Goal: Task Accomplishment & Management: Complete application form

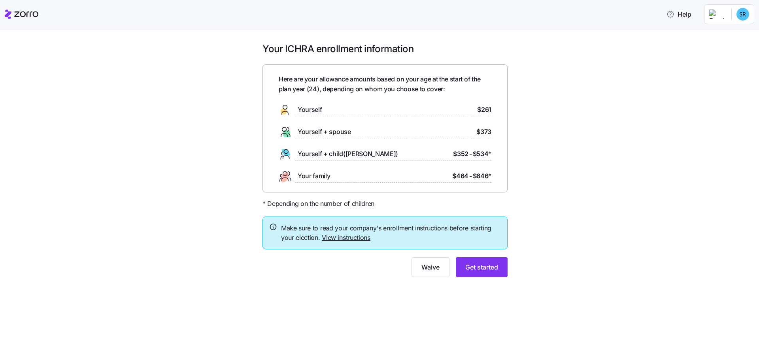
click at [358, 237] on link "View instructions" at bounding box center [346, 238] width 49 height 8
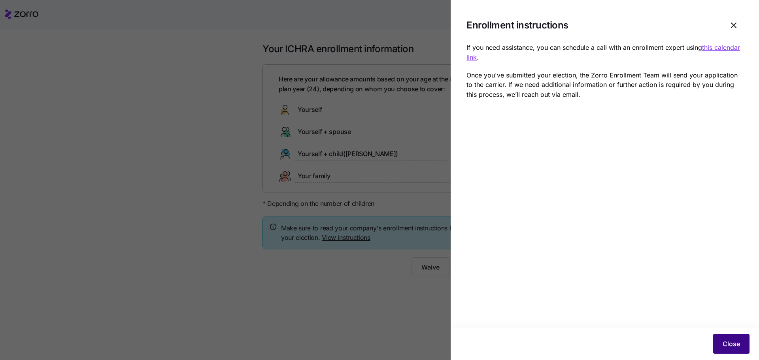
click at [730, 345] on span "Close" at bounding box center [731, 343] width 17 height 9
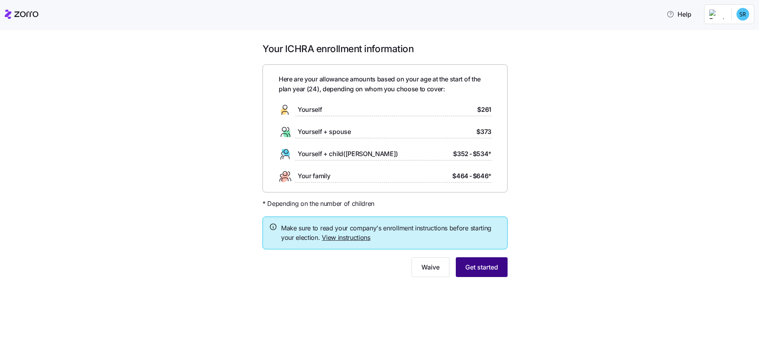
click at [483, 268] on span "Get started" at bounding box center [481, 267] width 33 height 9
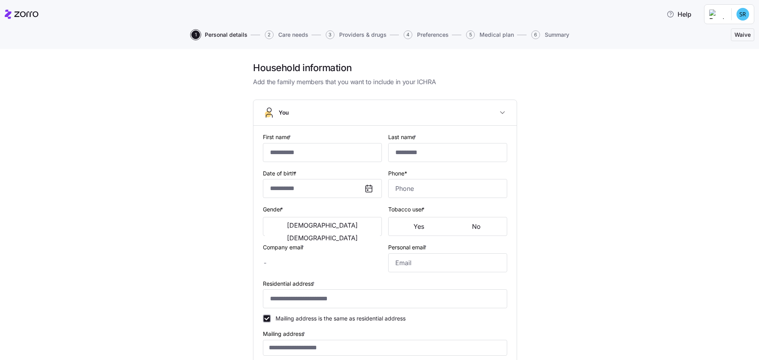
type input "****"
type input "******"
type input "[PERSON_NAME][EMAIL_ADDRESS][PERSON_NAME][DOMAIN_NAME]"
type input "[PERSON_NAME][EMAIL_ADDRESS][DOMAIN_NAME]"
type input "**********"
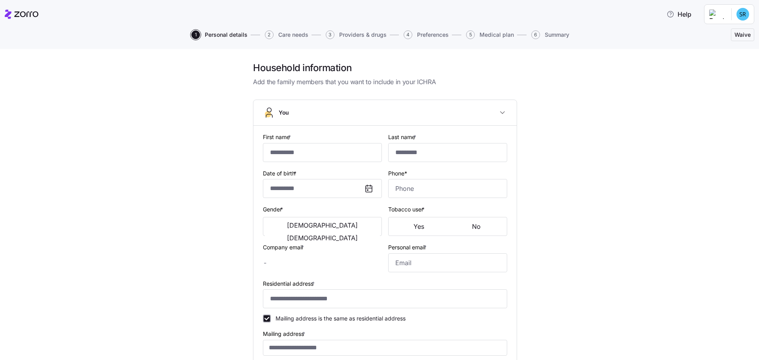
checkbox input "true"
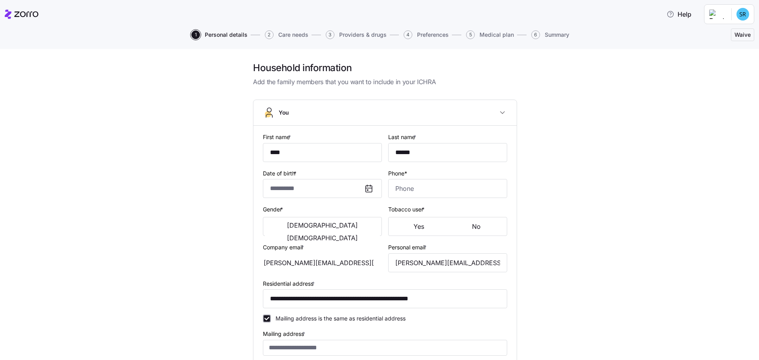
type input "**********"
type input "[PHONE_NUMBER]"
type input "[DEMOGRAPHIC_DATA] citizen"
type input "Single"
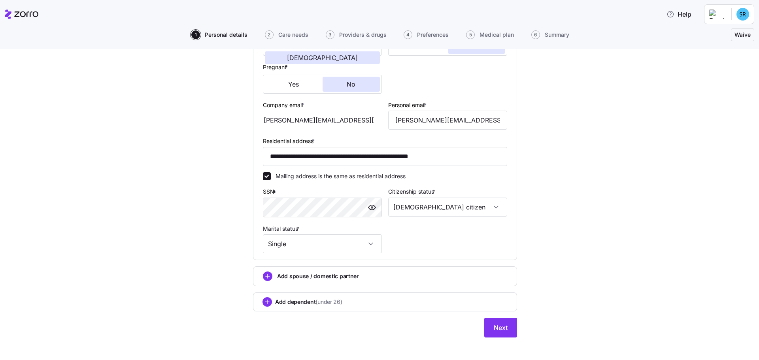
scroll to position [186, 0]
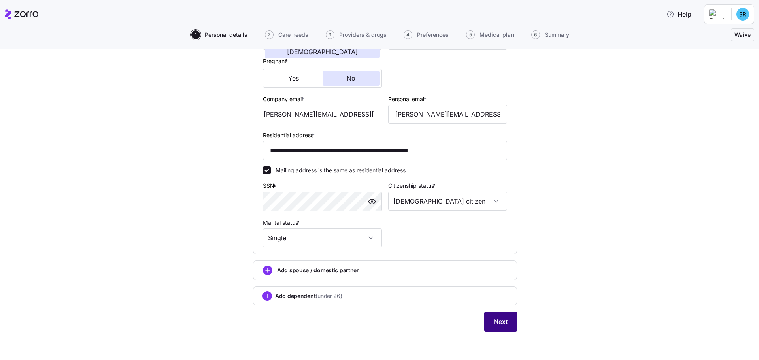
click at [504, 324] on span "Next" at bounding box center [501, 321] width 14 height 9
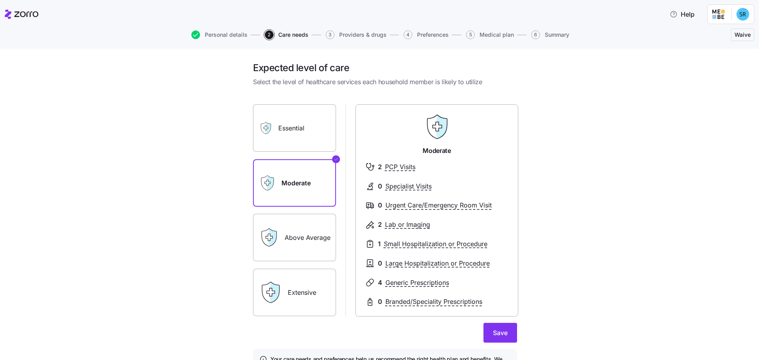
click at [291, 242] on label "Above Average" at bounding box center [294, 237] width 83 height 47
click at [0, 0] on input "Above Average" at bounding box center [0, 0] width 0 height 0
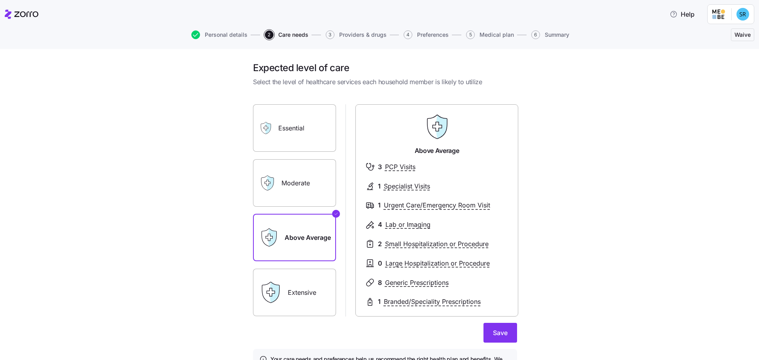
click at [287, 294] on label "Extensive" at bounding box center [294, 292] width 83 height 47
click at [0, 0] on input "Extensive" at bounding box center [0, 0] width 0 height 0
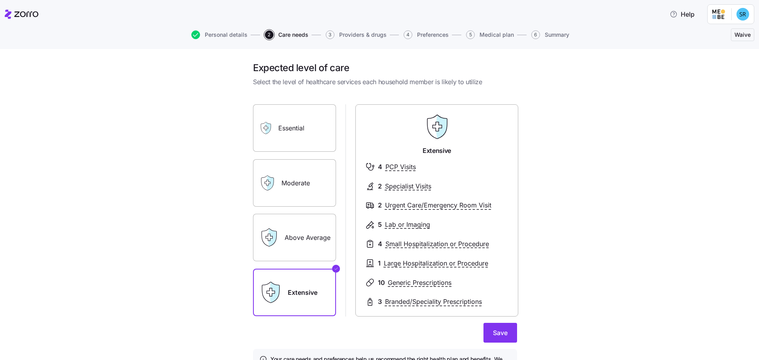
click at [291, 240] on label "Above Average" at bounding box center [294, 237] width 83 height 47
click at [0, 0] on input "Above Average" at bounding box center [0, 0] width 0 height 0
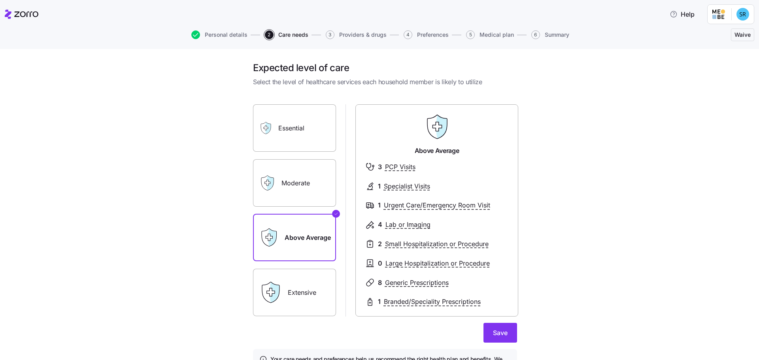
click at [306, 183] on label "Moderate" at bounding box center [294, 182] width 83 height 47
click at [0, 0] on input "Moderate" at bounding box center [0, 0] width 0 height 0
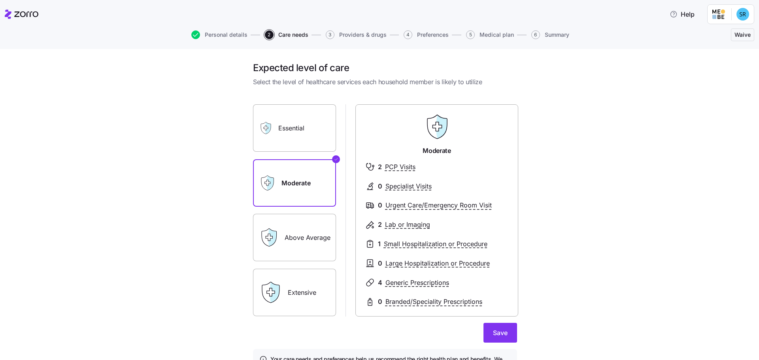
click at [287, 131] on label "Essential" at bounding box center [294, 127] width 83 height 47
click at [0, 0] on input "Essential" at bounding box center [0, 0] width 0 height 0
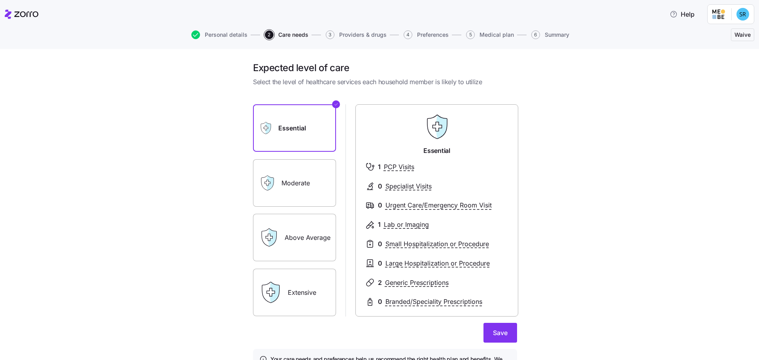
click at [291, 187] on label "Moderate" at bounding box center [294, 182] width 83 height 47
click at [0, 0] on input "Moderate" at bounding box center [0, 0] width 0 height 0
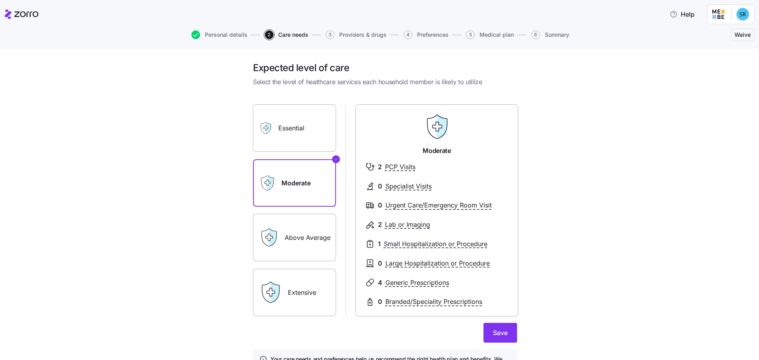
click at [279, 238] on div "Above Average" at bounding box center [294, 237] width 83 height 47
click at [312, 238] on label "Above Average" at bounding box center [294, 237] width 83 height 47
click at [0, 0] on input "Above Average" at bounding box center [0, 0] width 0 height 0
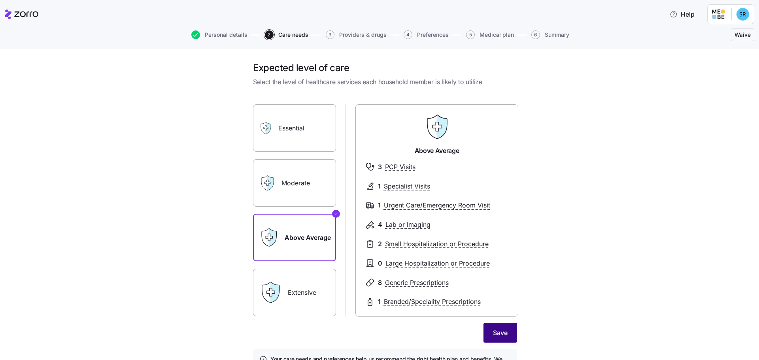
click at [502, 338] on span "Save" at bounding box center [500, 332] width 15 height 9
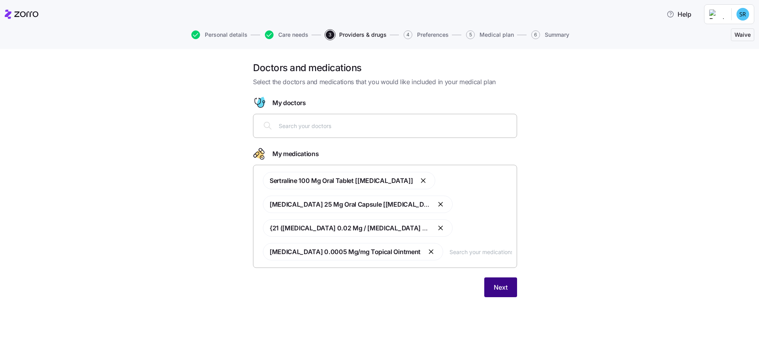
click at [497, 288] on span "Next" at bounding box center [501, 287] width 14 height 9
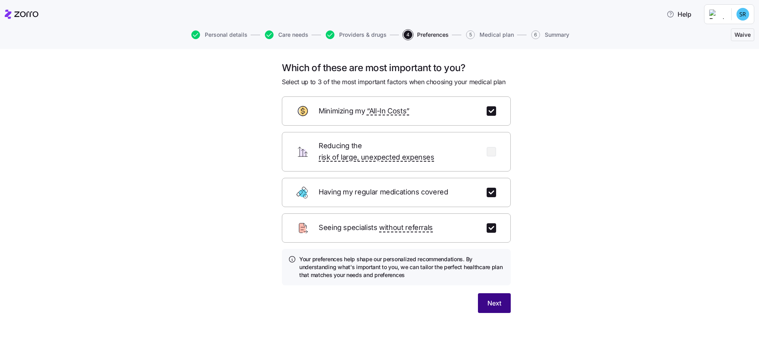
click at [498, 299] on span "Next" at bounding box center [495, 303] width 14 height 9
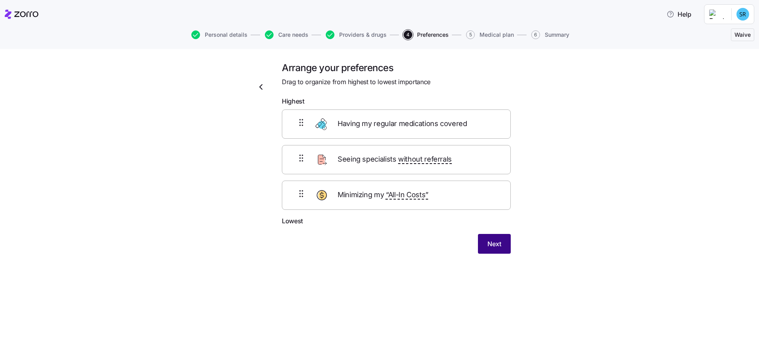
click at [498, 246] on span "Next" at bounding box center [495, 243] width 14 height 9
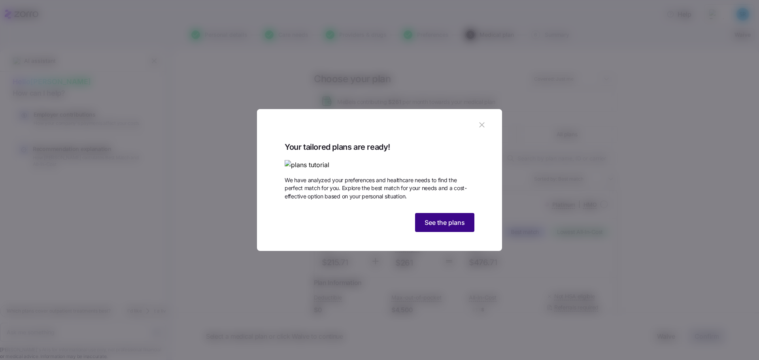
click at [443, 227] on span "See the plans" at bounding box center [445, 222] width 40 height 9
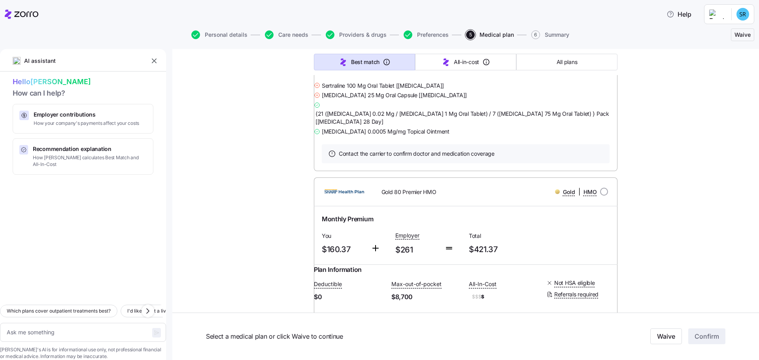
scroll to position [554, 0]
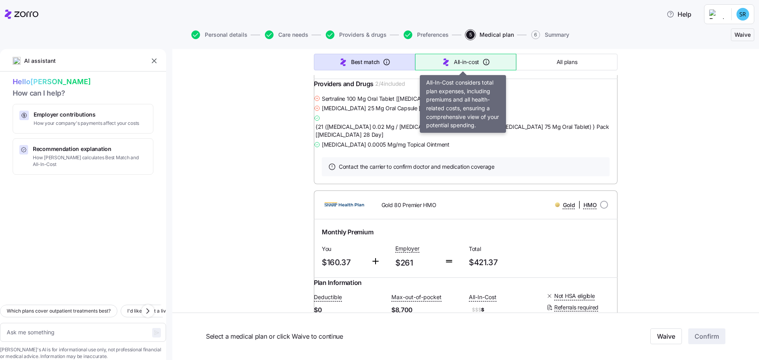
click at [461, 63] on span "All-in-cost" at bounding box center [466, 62] width 25 height 8
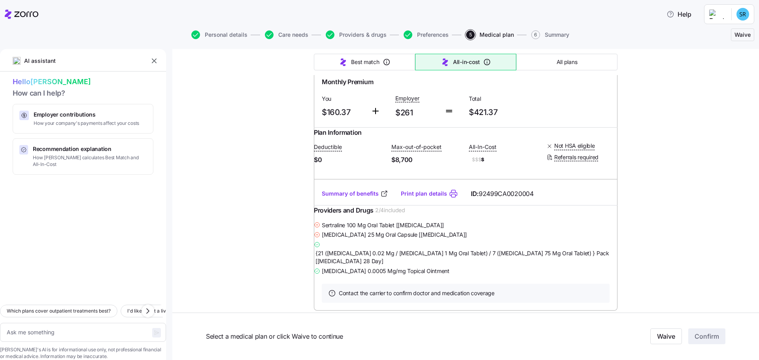
type textarea "x"
type input "Sorted by: All-in-cost"
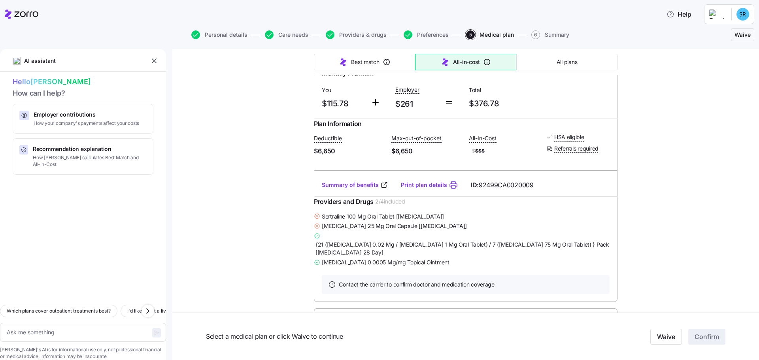
scroll to position [4627, 0]
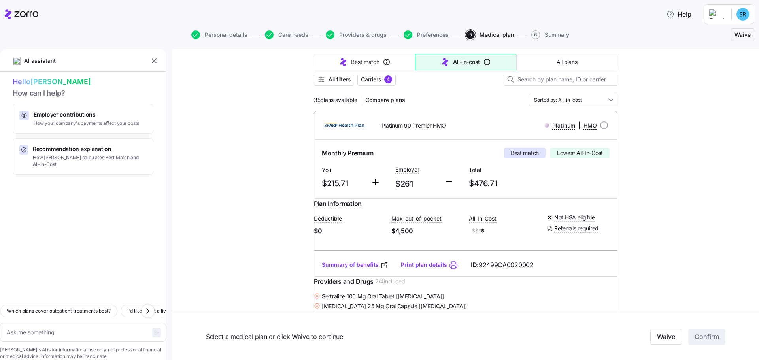
scroll to position [0, 0]
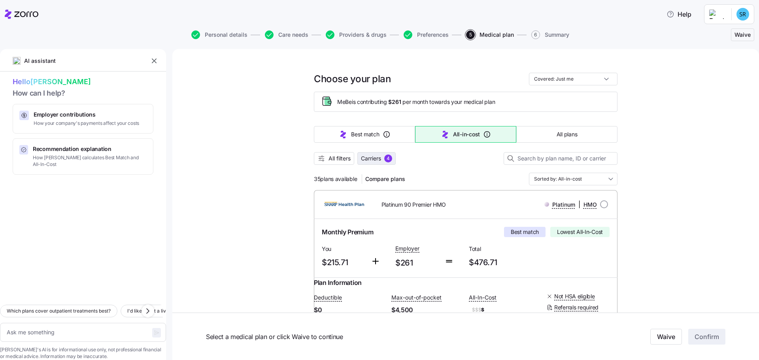
click at [367, 159] on span "Carriers" at bounding box center [371, 159] width 20 height 8
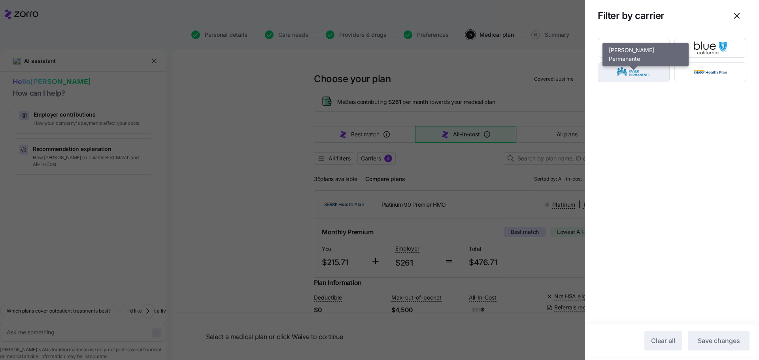
click at [622, 76] on img "button" at bounding box center [634, 72] width 58 height 16
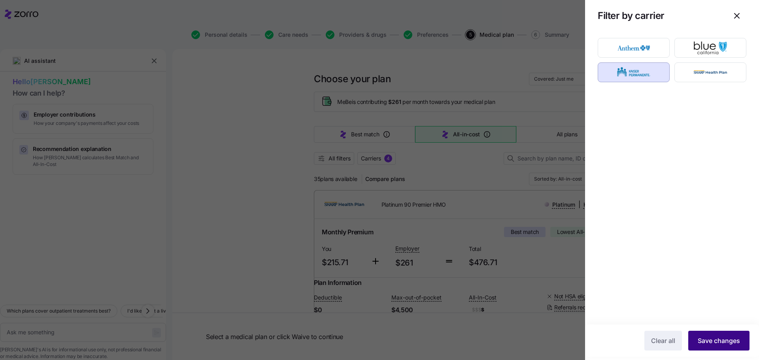
click at [717, 339] on span "Save changes" at bounding box center [719, 340] width 42 height 9
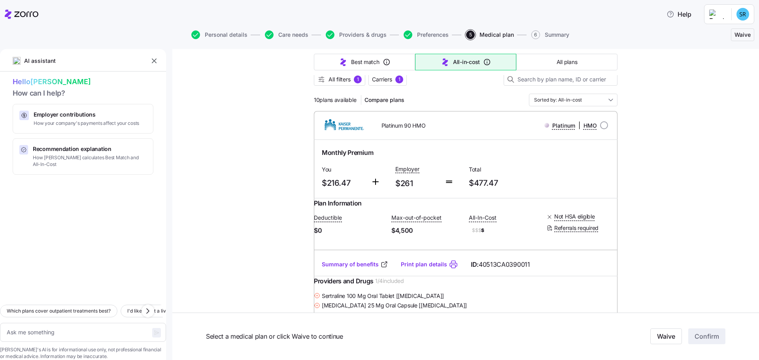
scroll to position [119, 0]
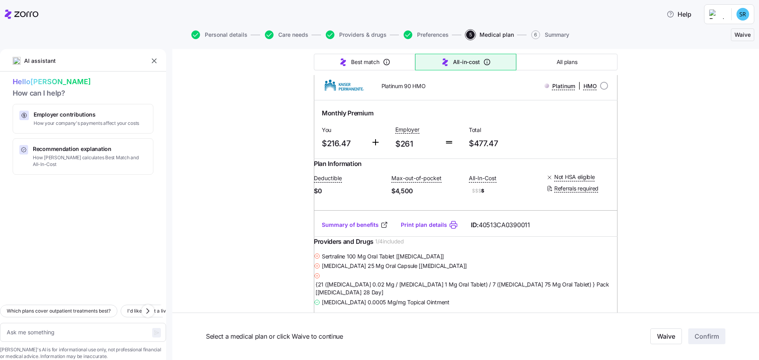
click at [409, 229] on link "Print plan details" at bounding box center [424, 225] width 46 height 8
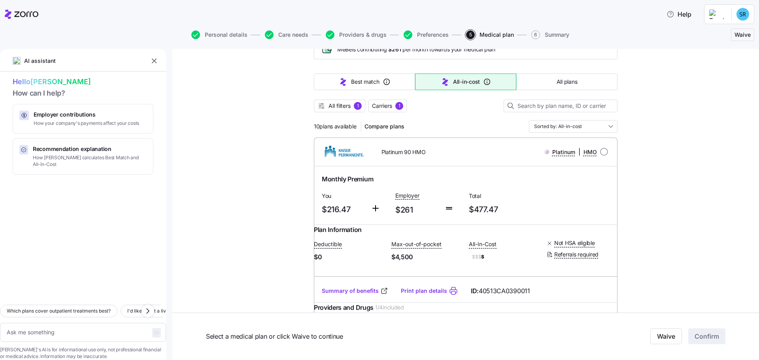
scroll to position [119, 0]
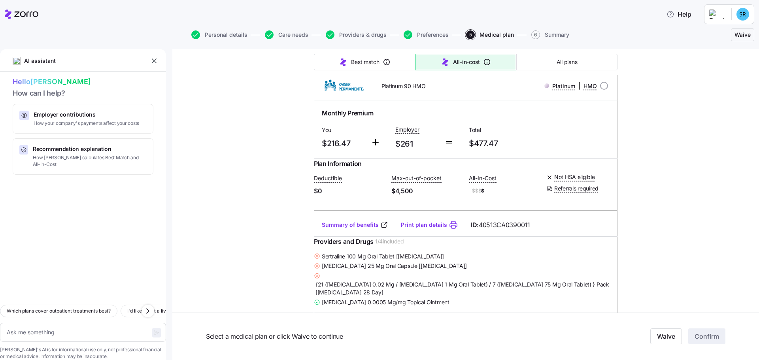
click at [424, 229] on link "Print plan details" at bounding box center [424, 225] width 46 height 8
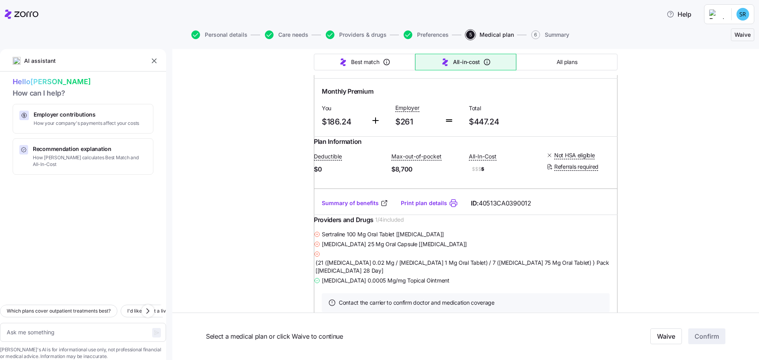
scroll to position [435, 0]
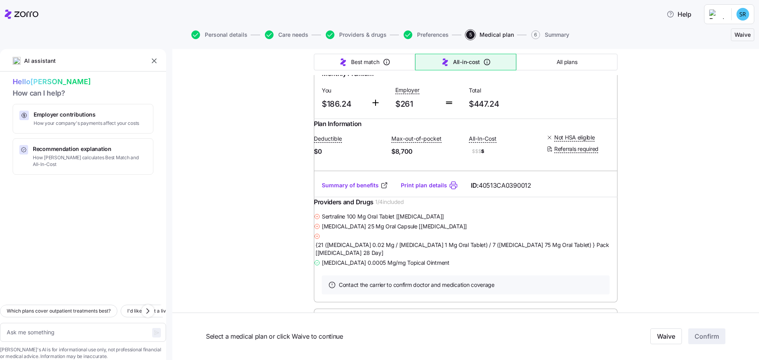
click at [430, 189] on link "Print plan details" at bounding box center [424, 186] width 46 height 8
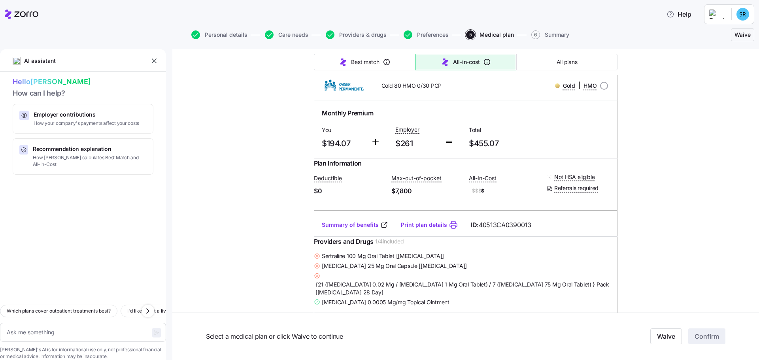
scroll to position [712, 0]
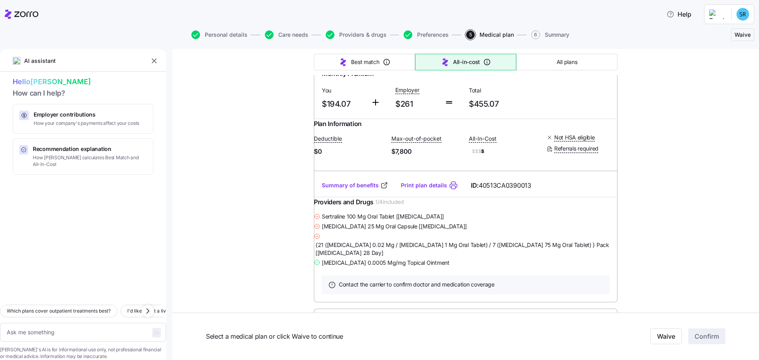
click at [433, 189] on link "Print plan details" at bounding box center [424, 186] width 46 height 8
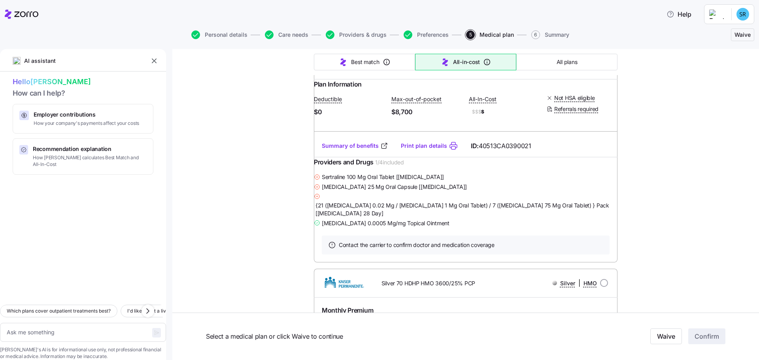
click at [417, 150] on link "Print plan details" at bounding box center [424, 146] width 46 height 8
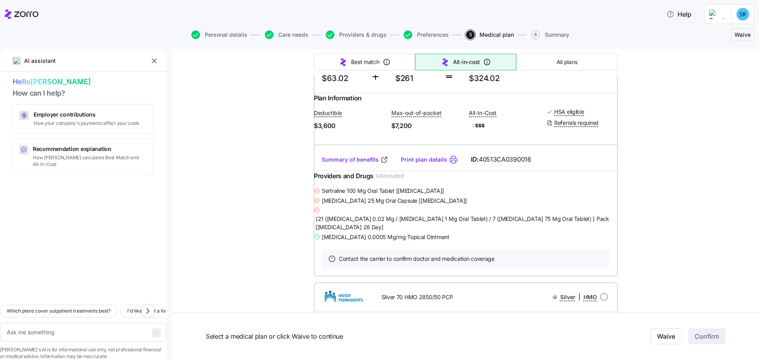
scroll to position [1305, 0]
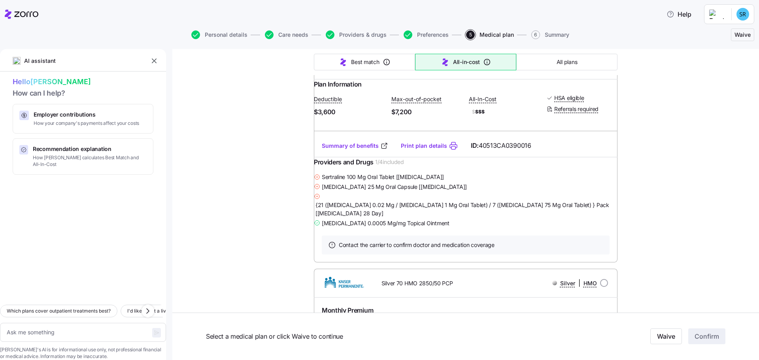
click at [417, 150] on link "Print plan details" at bounding box center [424, 146] width 46 height 8
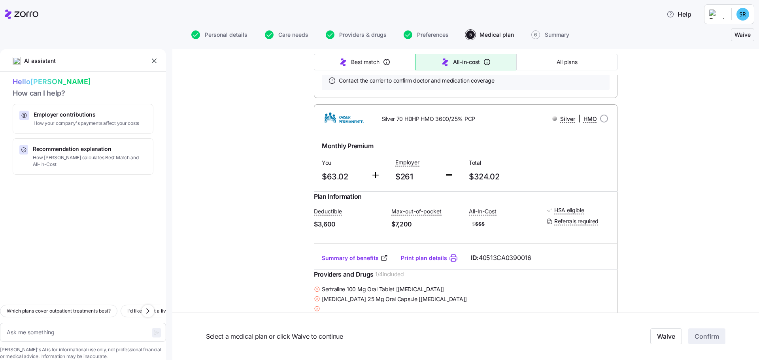
scroll to position [1226, 0]
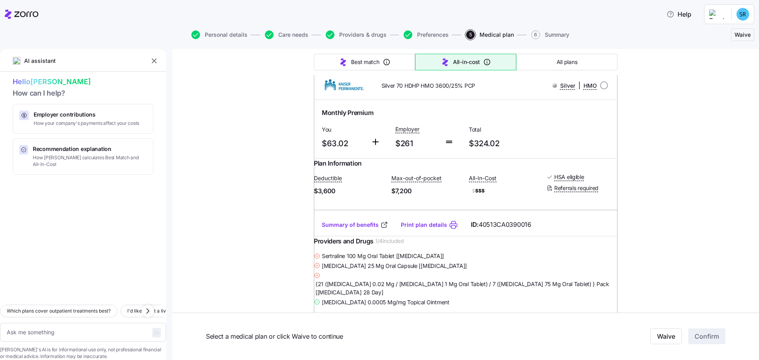
click at [657, 334] on span "Waive" at bounding box center [666, 336] width 18 height 9
type textarea "x"
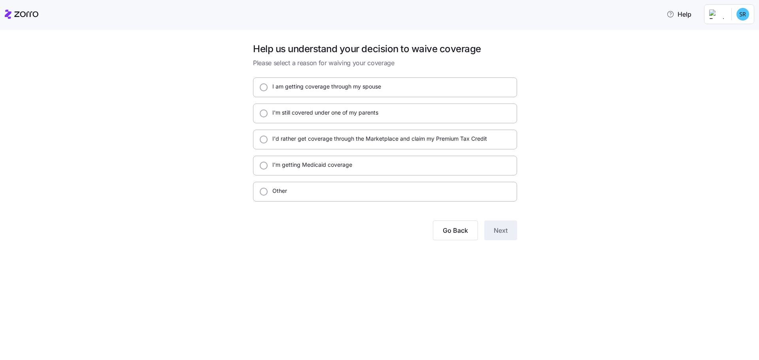
click at [263, 117] on input "I'm still covered under one of my parents" at bounding box center [264, 114] width 8 height 8
radio input "true"
click at [508, 230] on button "Next" at bounding box center [500, 231] width 33 height 20
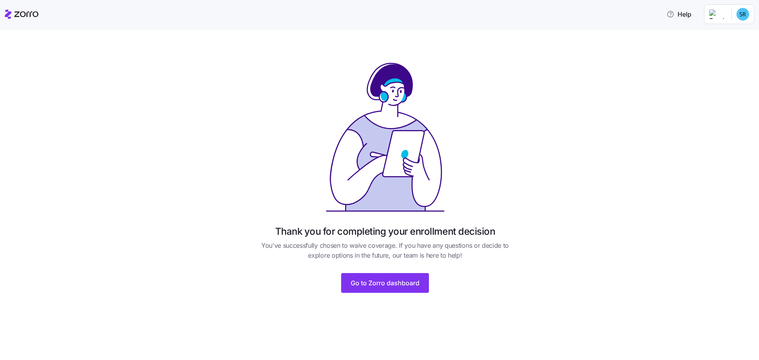
click at [388, 286] on span "Go to Zorro dashboard" at bounding box center [385, 282] width 69 height 9
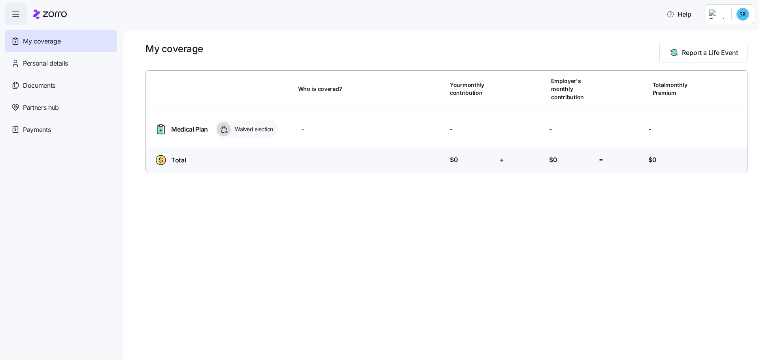
click at [43, 66] on span "Personal details" at bounding box center [45, 64] width 45 height 10
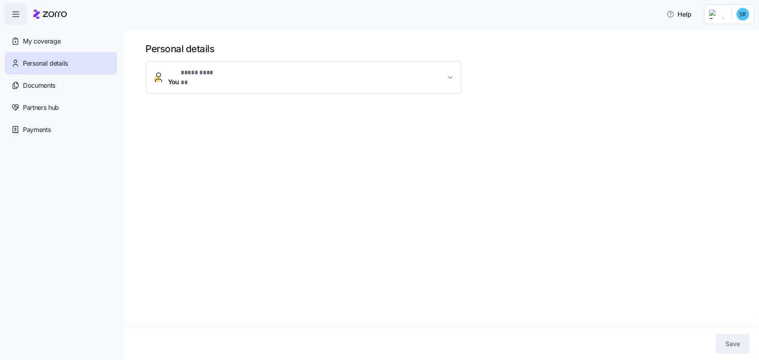
click at [49, 90] on span "Documents" at bounding box center [39, 86] width 32 height 10
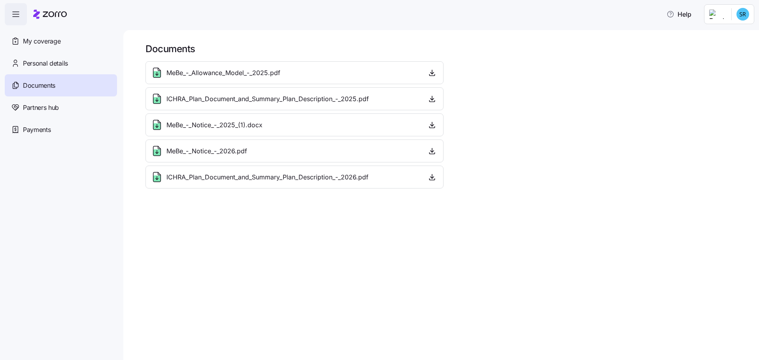
click at [432, 74] on icon "button" at bounding box center [432, 72] width 0 height 4
click at [38, 106] on span "Partners hub" at bounding box center [41, 108] width 36 height 10
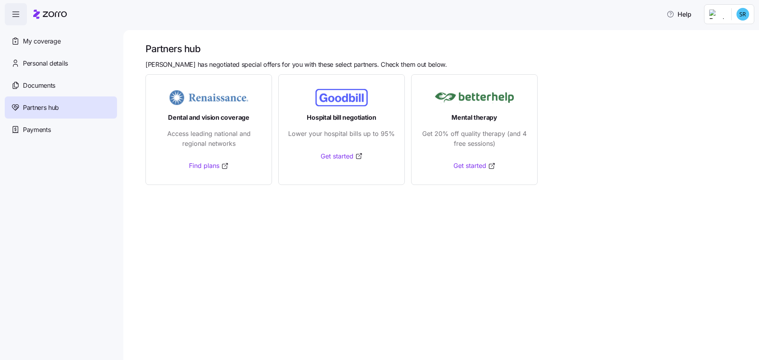
click at [210, 165] on link "Find plans" at bounding box center [209, 166] width 40 height 10
click at [32, 131] on span "Payments" at bounding box center [37, 130] width 28 height 10
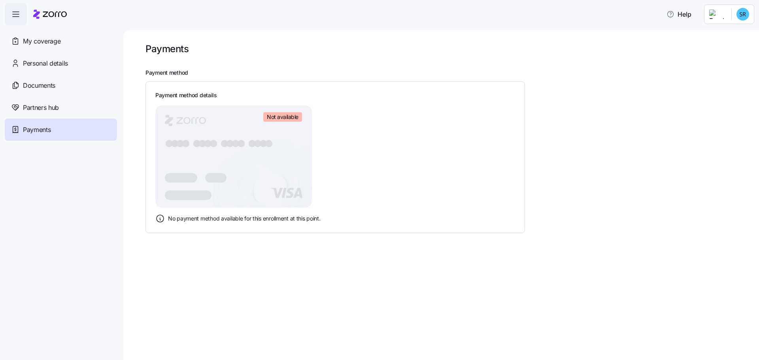
click at [16, 19] on span "button" at bounding box center [15, 14] width 21 height 21
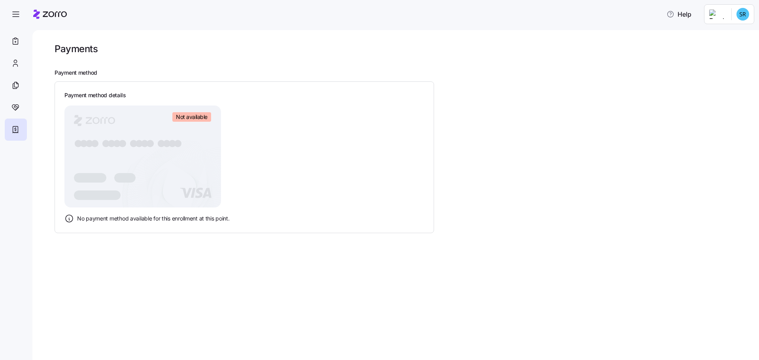
click at [15, 16] on icon "button" at bounding box center [15, 13] width 9 height 9
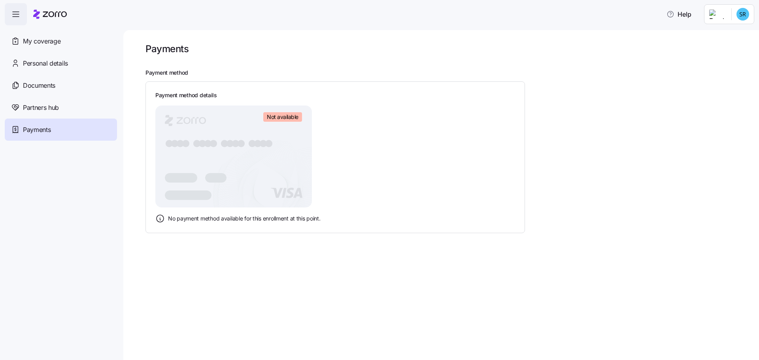
click at [38, 43] on span "My coverage" at bounding box center [42, 41] width 38 height 10
